Goal: Check status: Check status

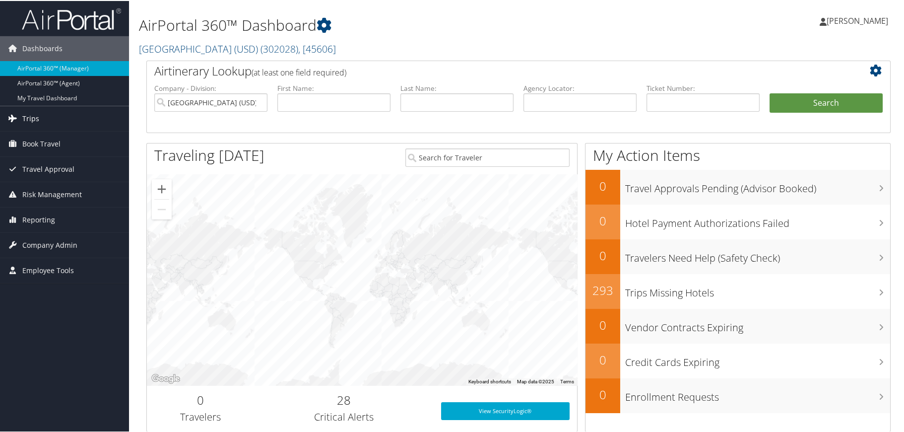
click at [47, 115] on link "Trips" at bounding box center [64, 117] width 129 height 25
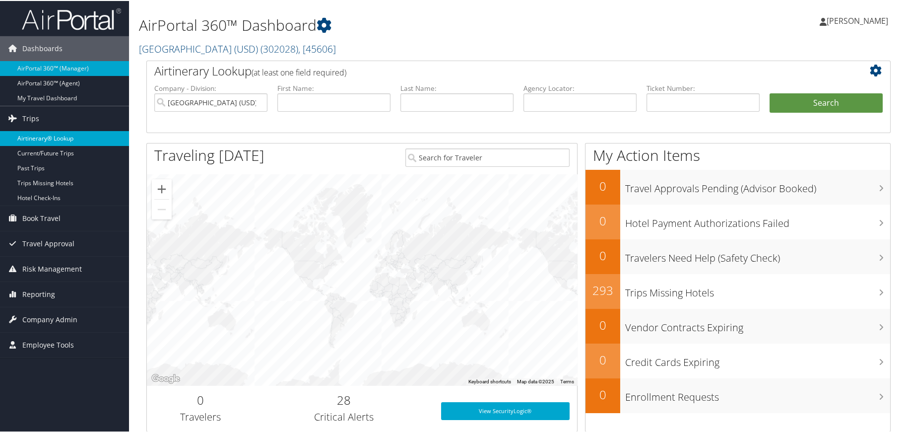
click at [52, 132] on link "Airtinerary® Lookup" at bounding box center [64, 137] width 129 height 15
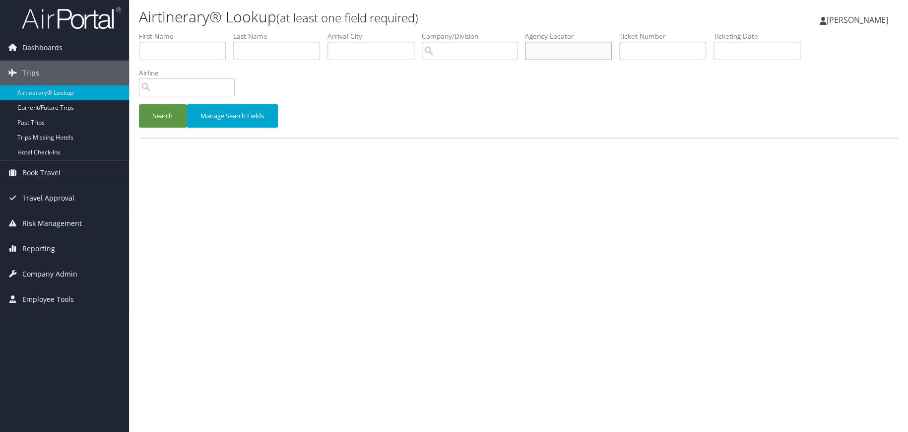
click at [561, 49] on input "text" at bounding box center [568, 51] width 87 height 18
type input "d4lnk8"
click at [164, 119] on button "Search" at bounding box center [163, 115] width 48 height 23
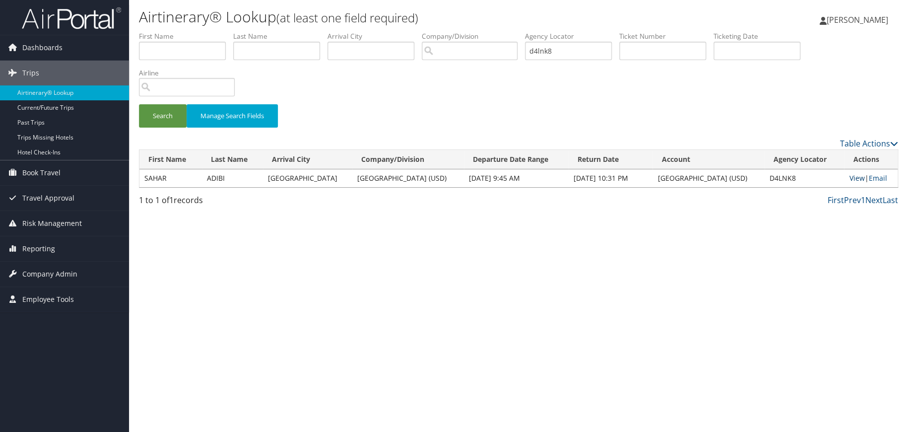
click at [850, 179] on link "View" at bounding box center [856, 177] width 15 height 9
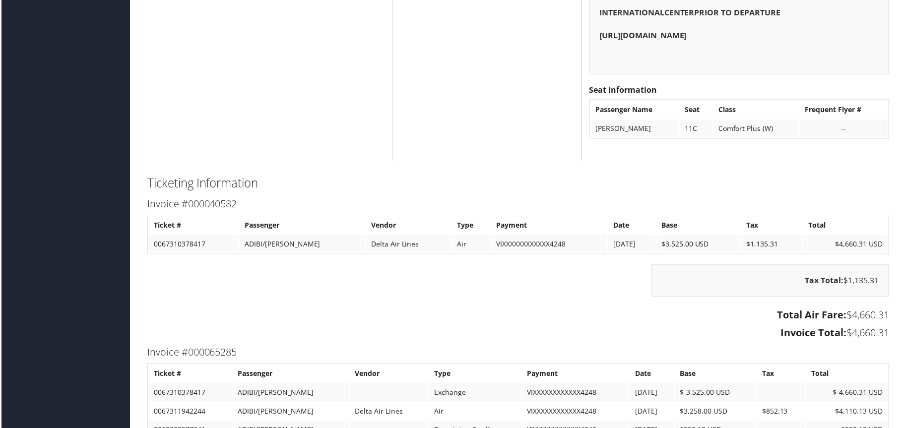
scroll to position [2928, 0]
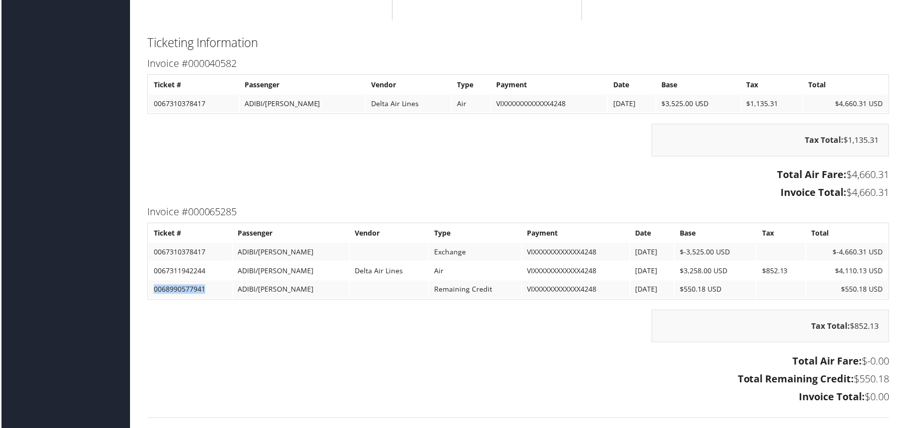
drag, startPoint x: 151, startPoint y: 289, endPoint x: 205, endPoint y: 290, distance: 54.1
click at [208, 290] on td "0068990577941" at bounding box center [189, 291] width 83 height 18
copy td "0068990577941"
